Goal: Find specific page/section

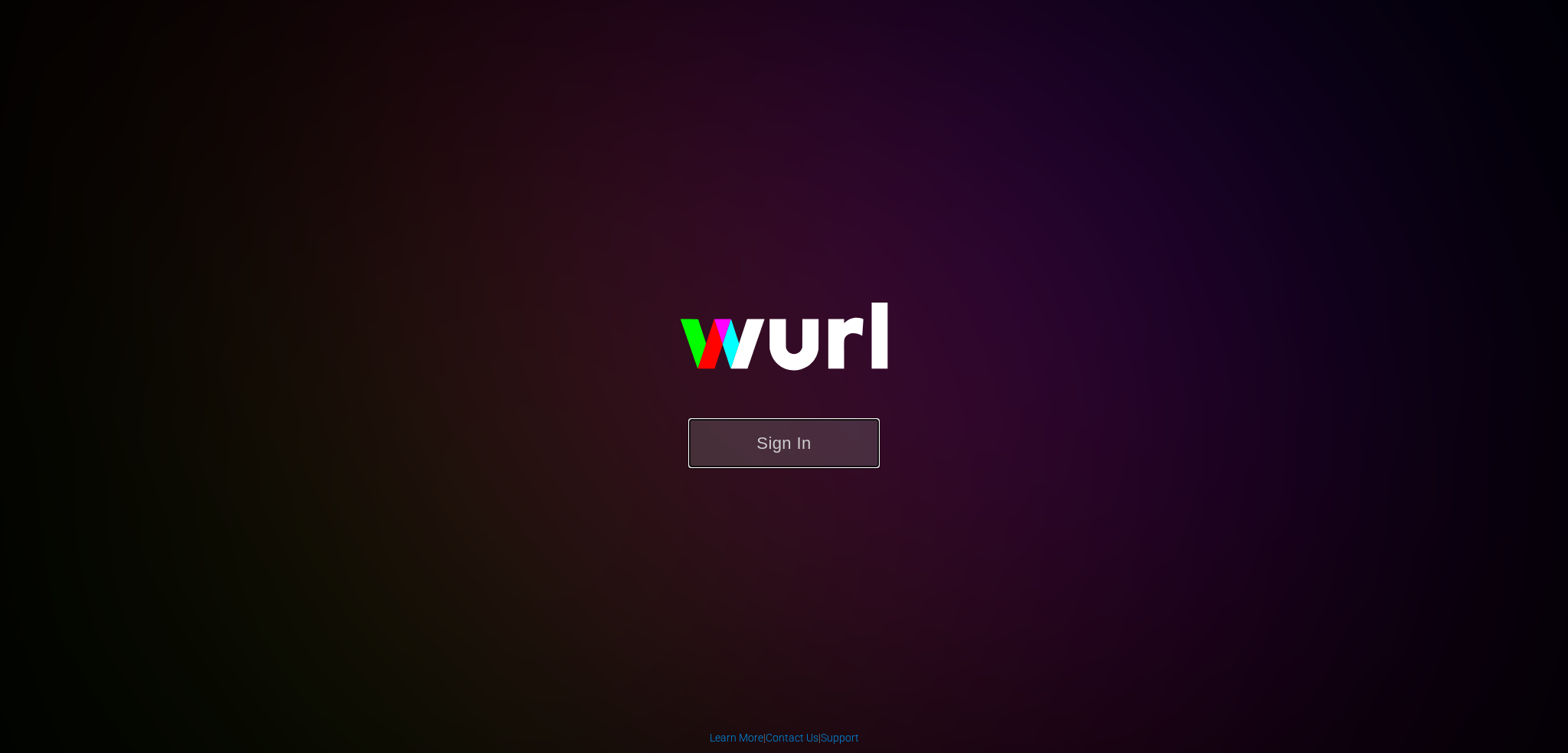
click at [771, 440] on button "Sign In" at bounding box center [784, 443] width 191 height 50
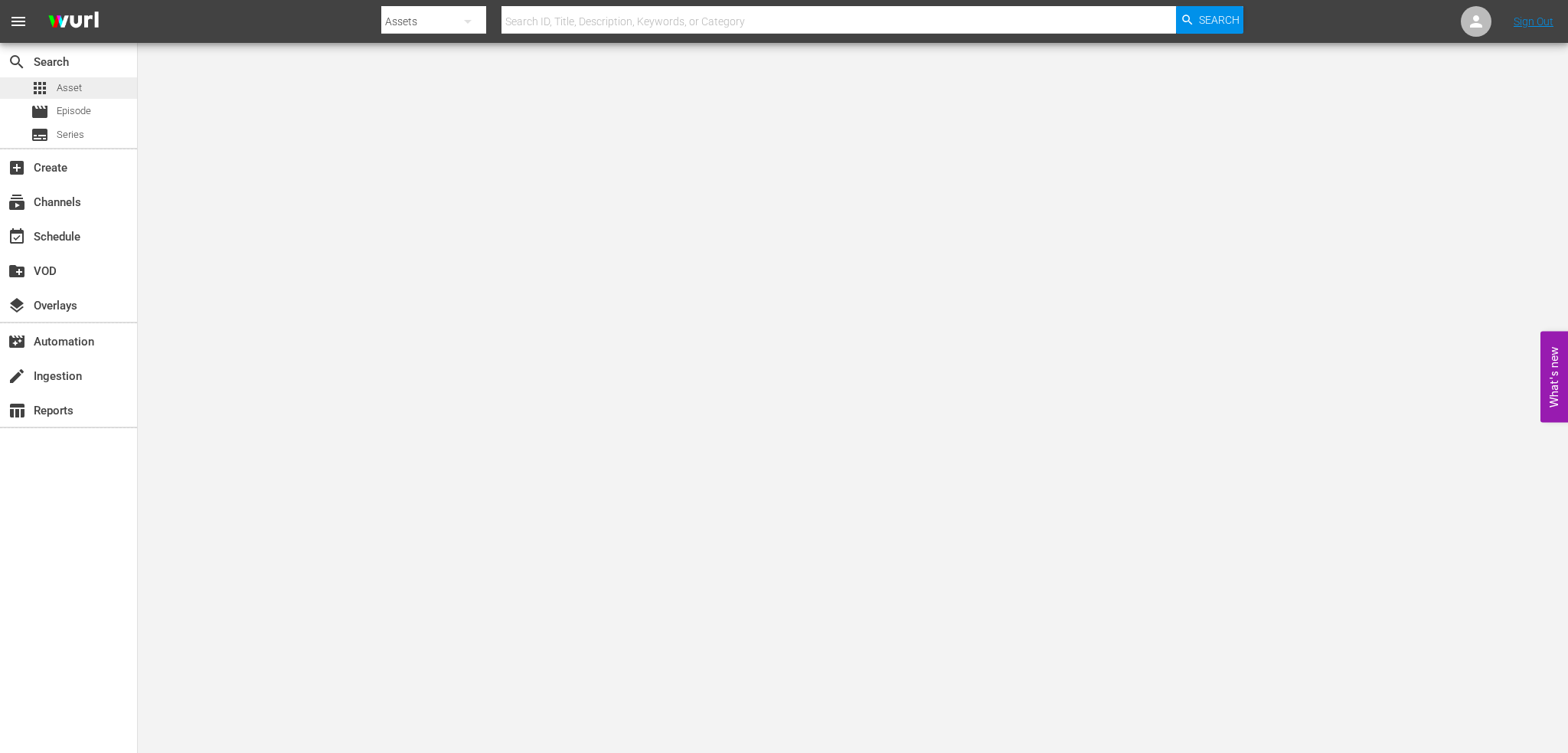
click at [86, 80] on div "apps Asset" at bounding box center [69, 88] width 137 height 22
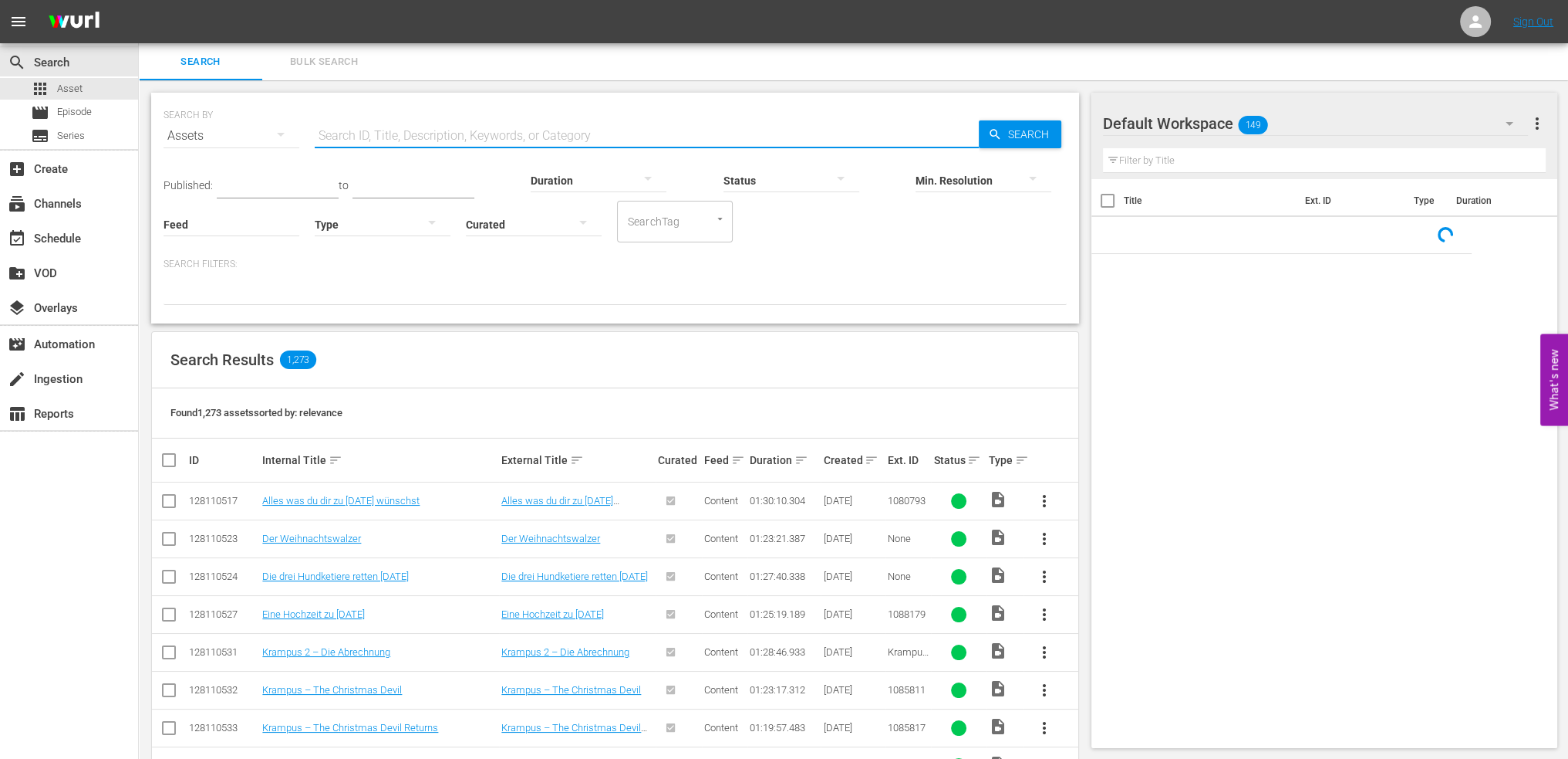
click at [403, 129] on input "text" at bounding box center [646, 135] width 664 height 37
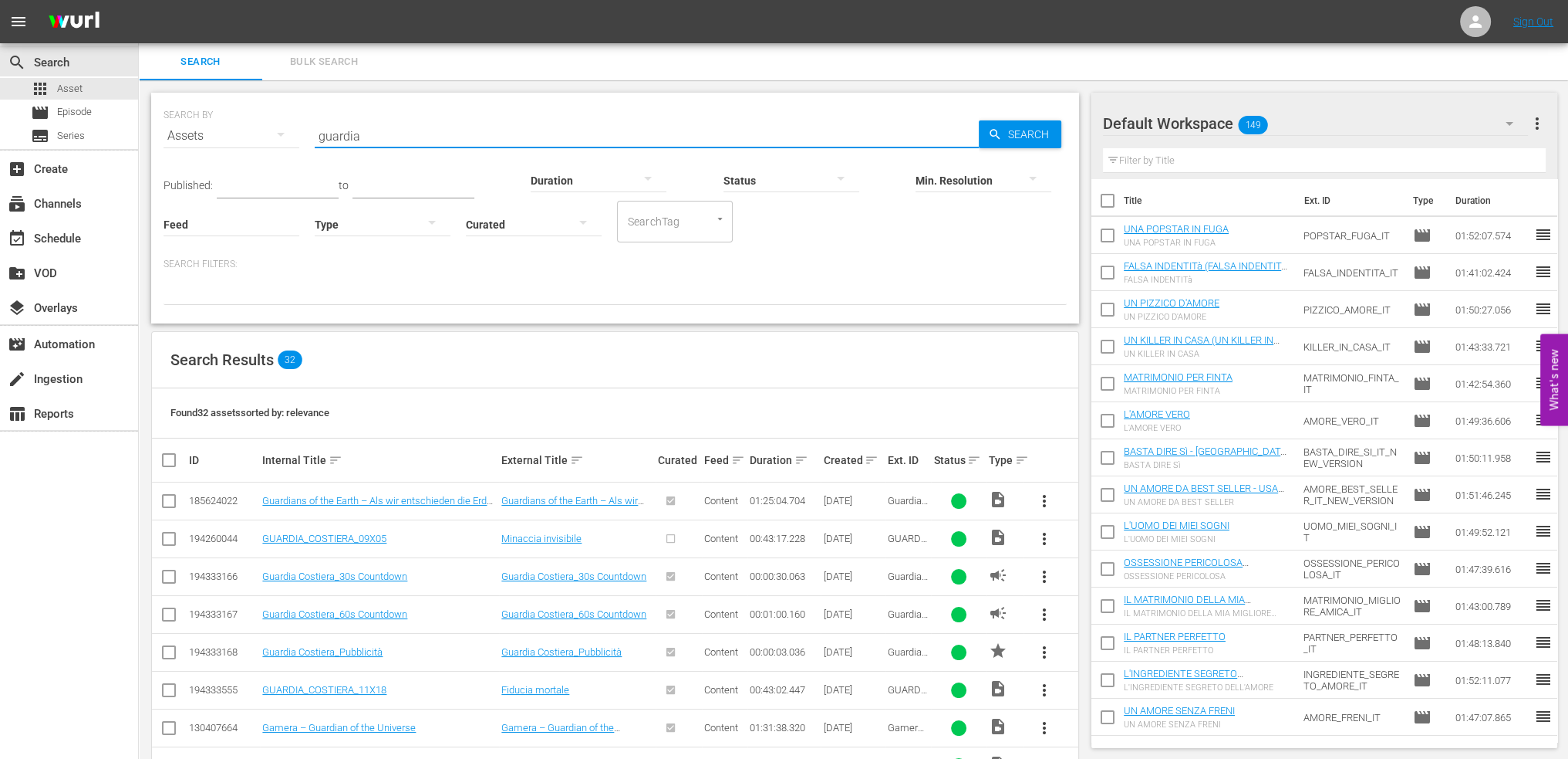
click at [379, 128] on input "guardia" at bounding box center [646, 135] width 664 height 37
type input "lipsia"
